Goal: Task Accomplishment & Management: Use online tool/utility

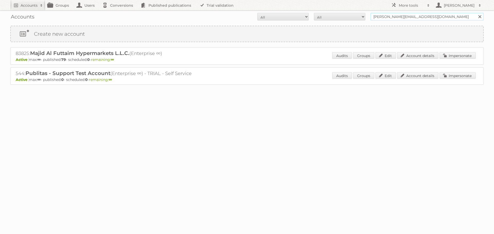
drag, startPoint x: 413, startPoint y: 17, endPoint x: 371, endPoint y: 14, distance: 42.3
click at [371, 14] on input "george@publitas.com" at bounding box center [426, 17] width 113 height 8
type input "gfore"
click at [476, 13] on input "Search" at bounding box center [480, 17] width 8 height 8
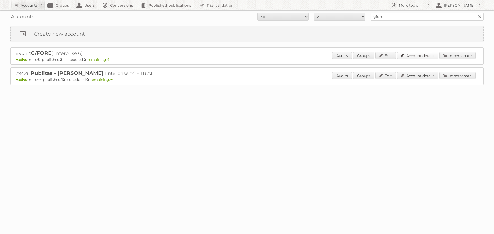
click at [429, 57] on link "Account details" at bounding box center [417, 55] width 41 height 7
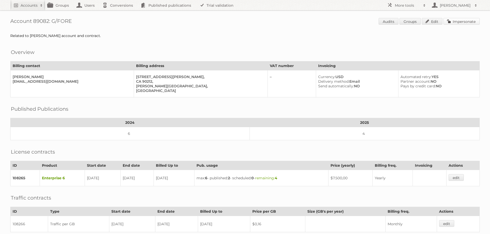
click at [464, 21] on link "Impersonate" at bounding box center [462, 21] width 36 height 7
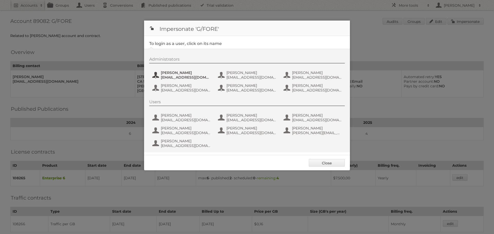
click at [182, 75] on span "[PERSON_NAME]" at bounding box center [186, 72] width 50 height 5
